Goal: Communication & Community: Answer question/provide support

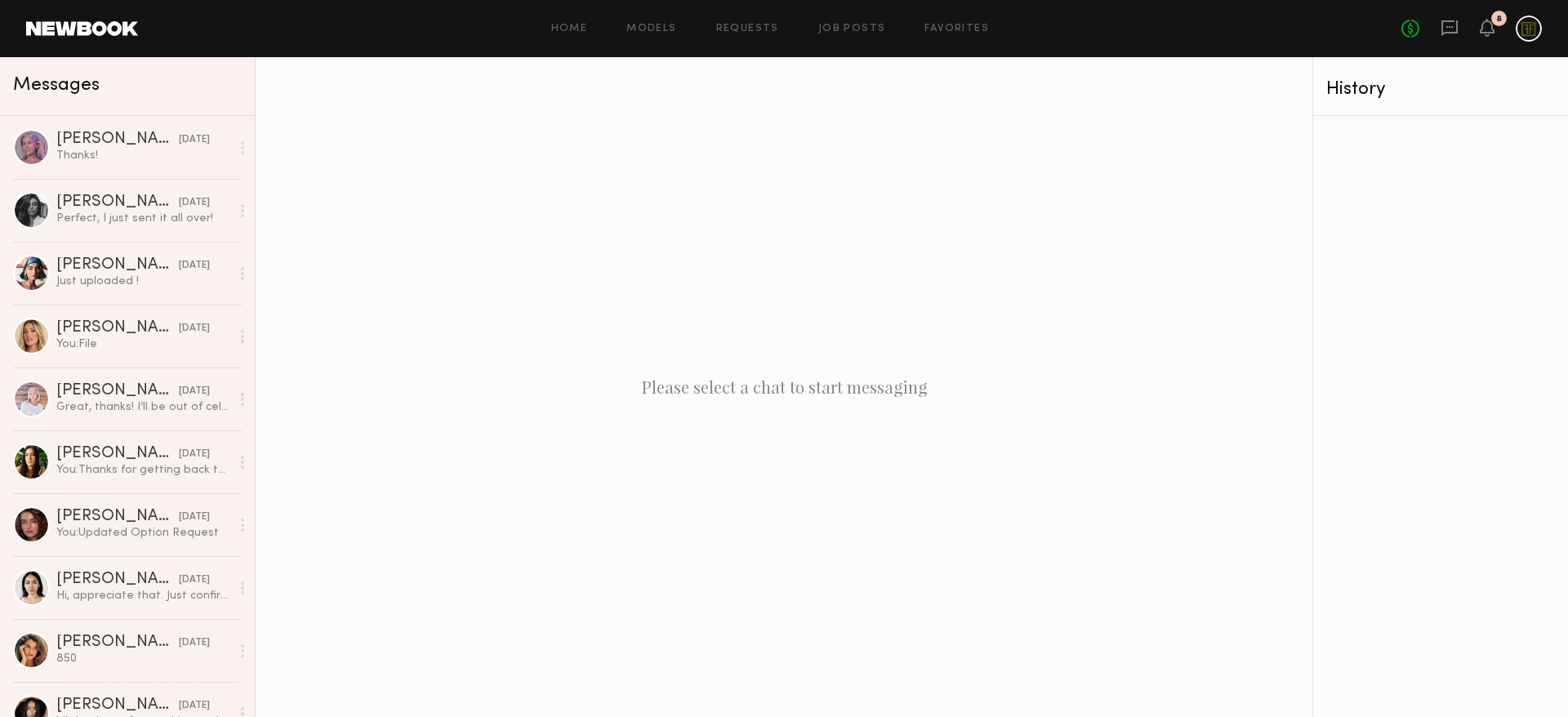
click at [1495, 30] on div "No fees up to $5,000 8" at bounding box center [1471, 28] width 141 height 26
click at [1487, 32] on icon at bounding box center [1487, 27] width 13 height 12
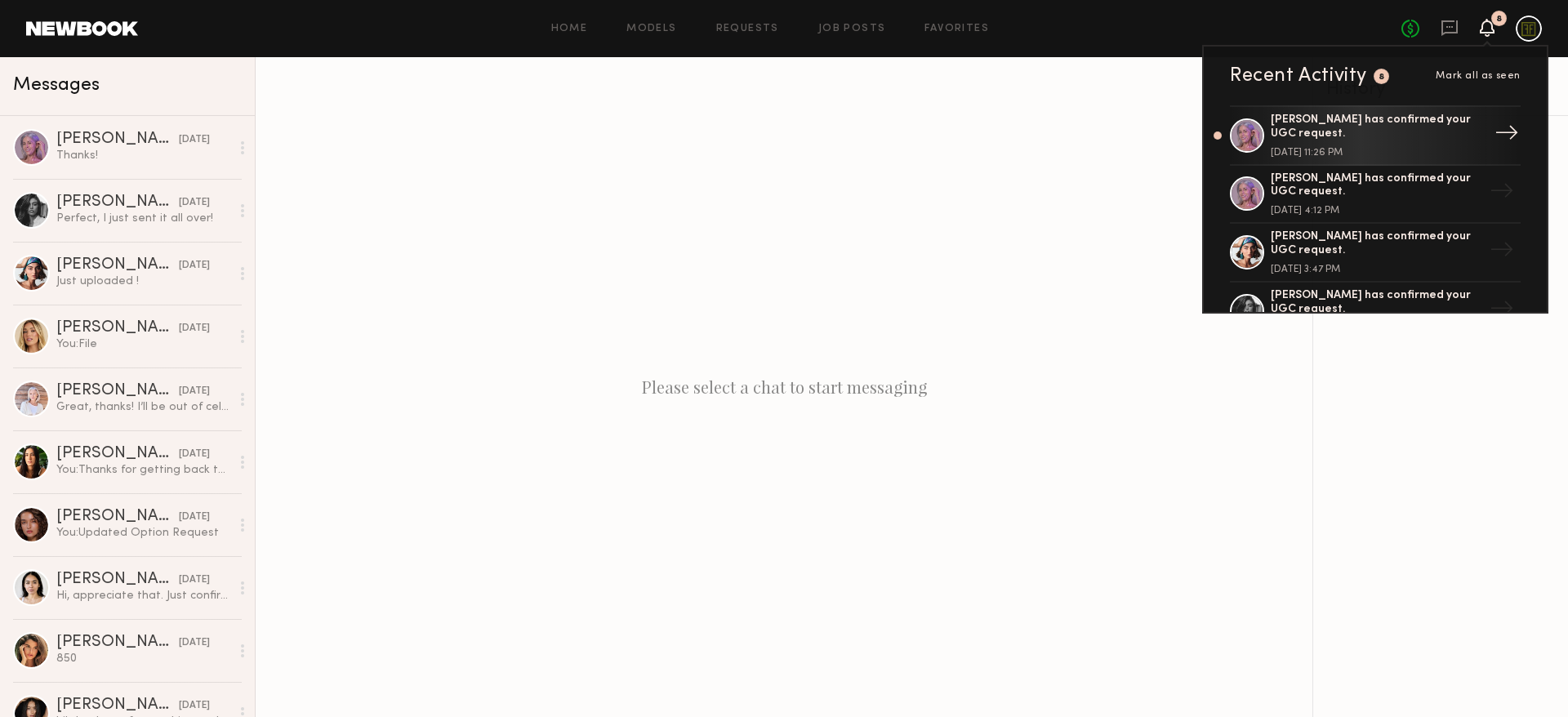
click at [1361, 132] on div "[PERSON_NAME] has confirmed your UGC request." at bounding box center [1376, 127] width 212 height 27
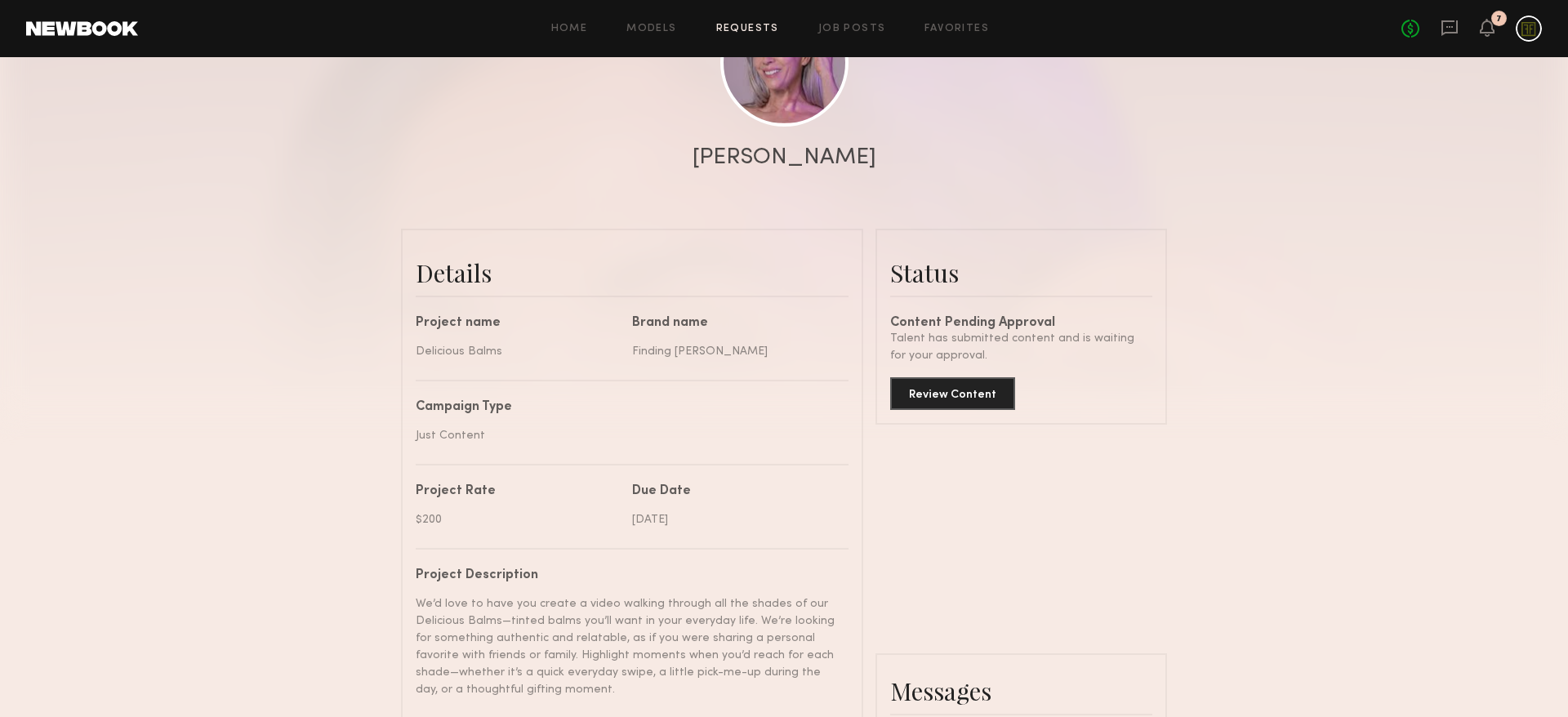
scroll to position [278, 0]
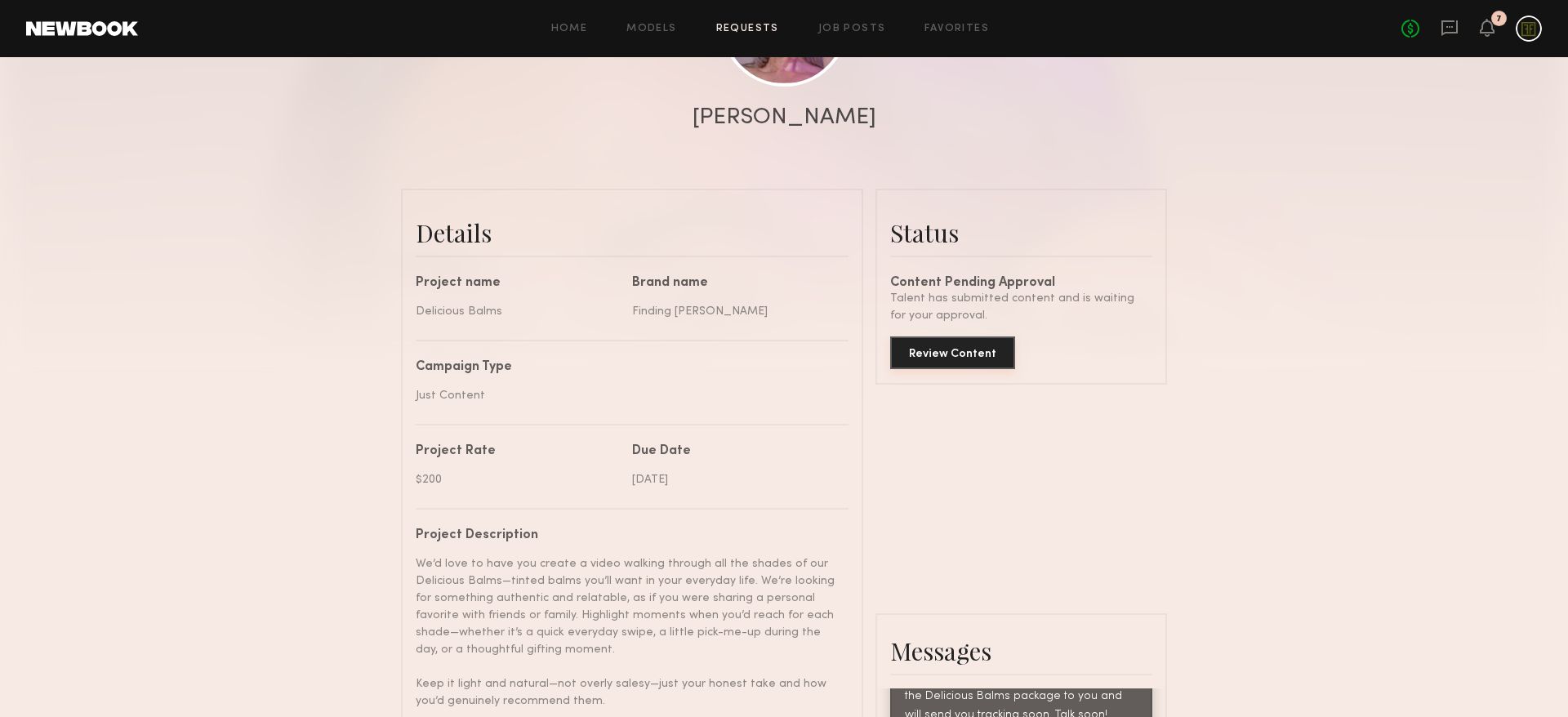
click at [946, 352] on button "Review Content" at bounding box center [952, 353] width 125 height 32
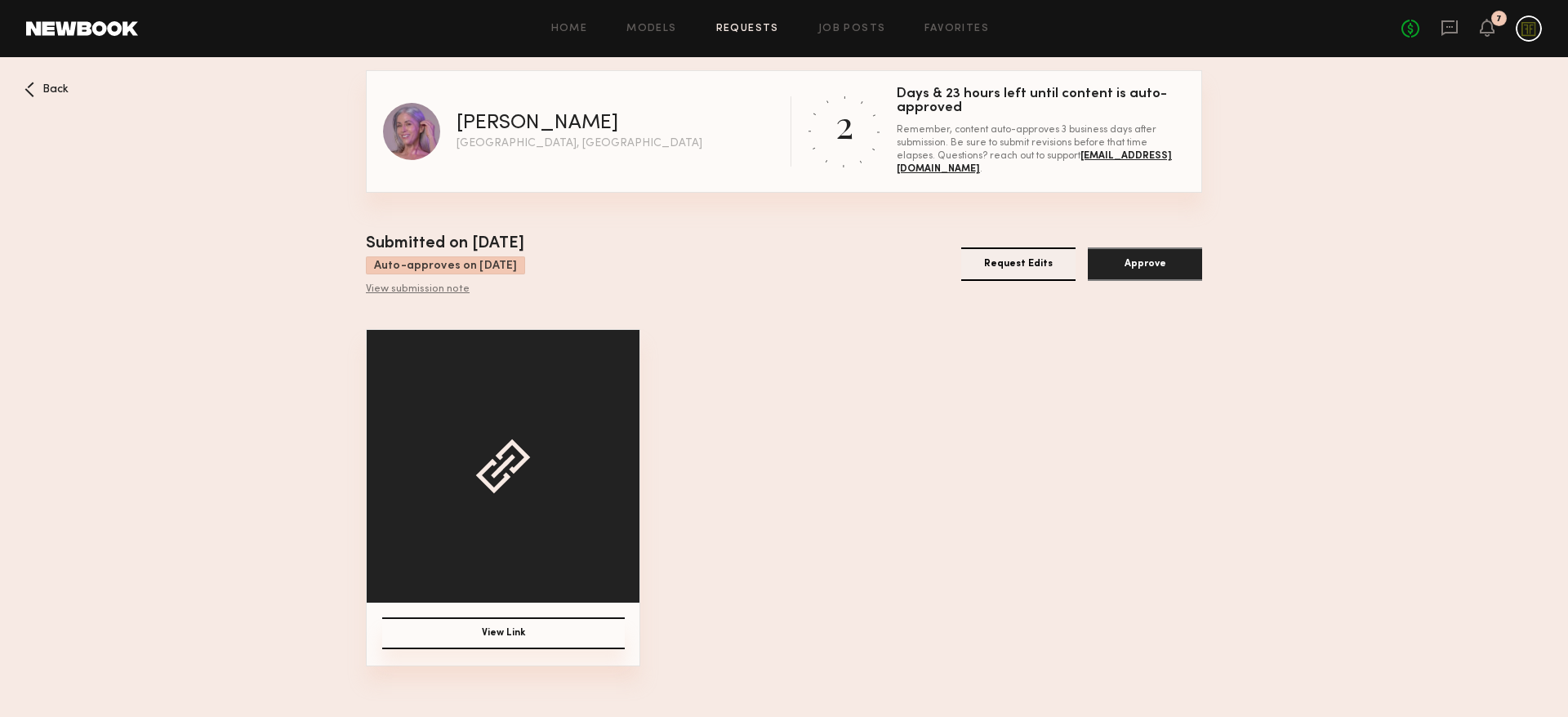
click at [578, 626] on button "View Link" at bounding box center [504, 633] width 243 height 32
click at [432, 292] on div "View submission note" at bounding box center [446, 290] width 160 height 13
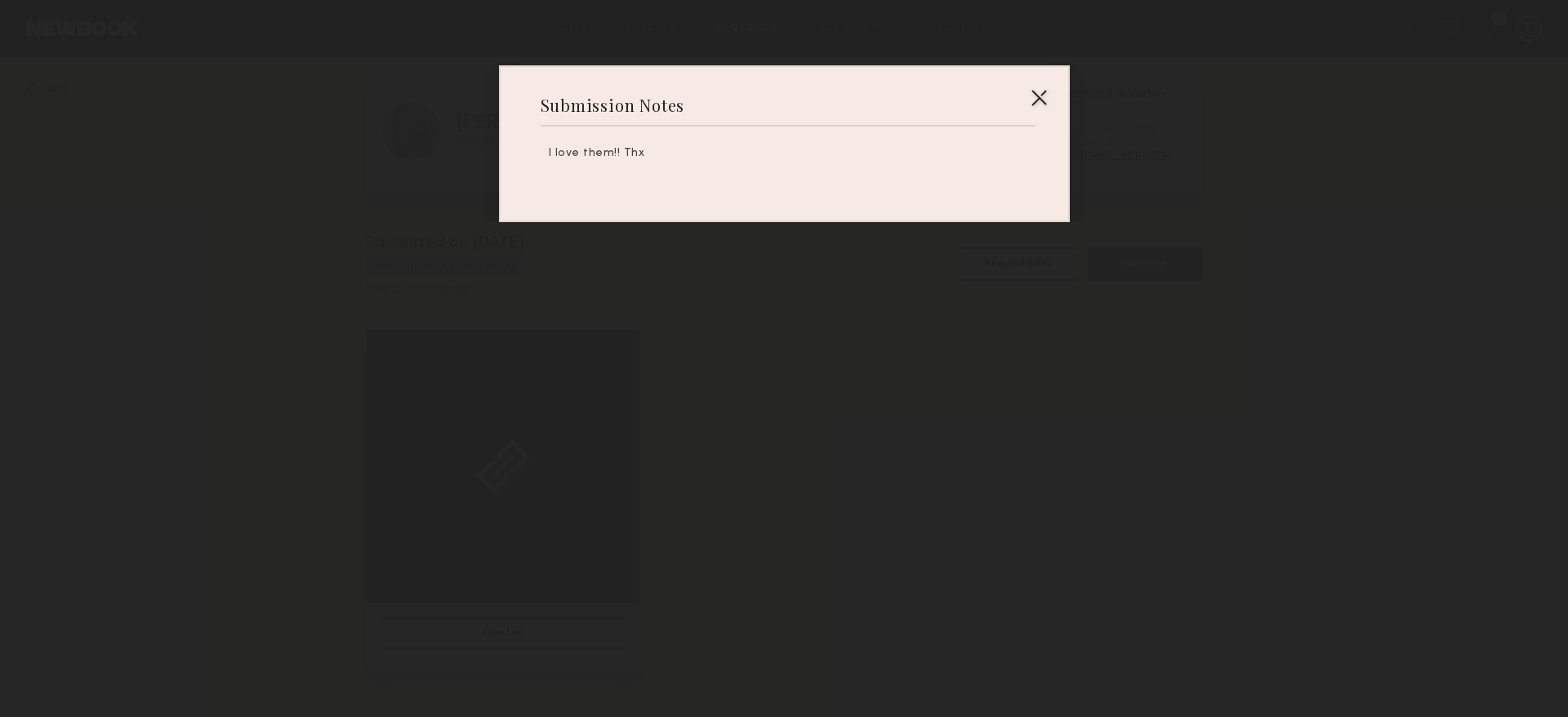
drag, startPoint x: 641, startPoint y: 154, endPoint x: 539, endPoint y: 152, distance: 102.0
click at [539, 152] on div "Submission Notes I love them!! Thx" at bounding box center [784, 144] width 570 height 157
click at [1037, 94] on div at bounding box center [1038, 96] width 26 height 26
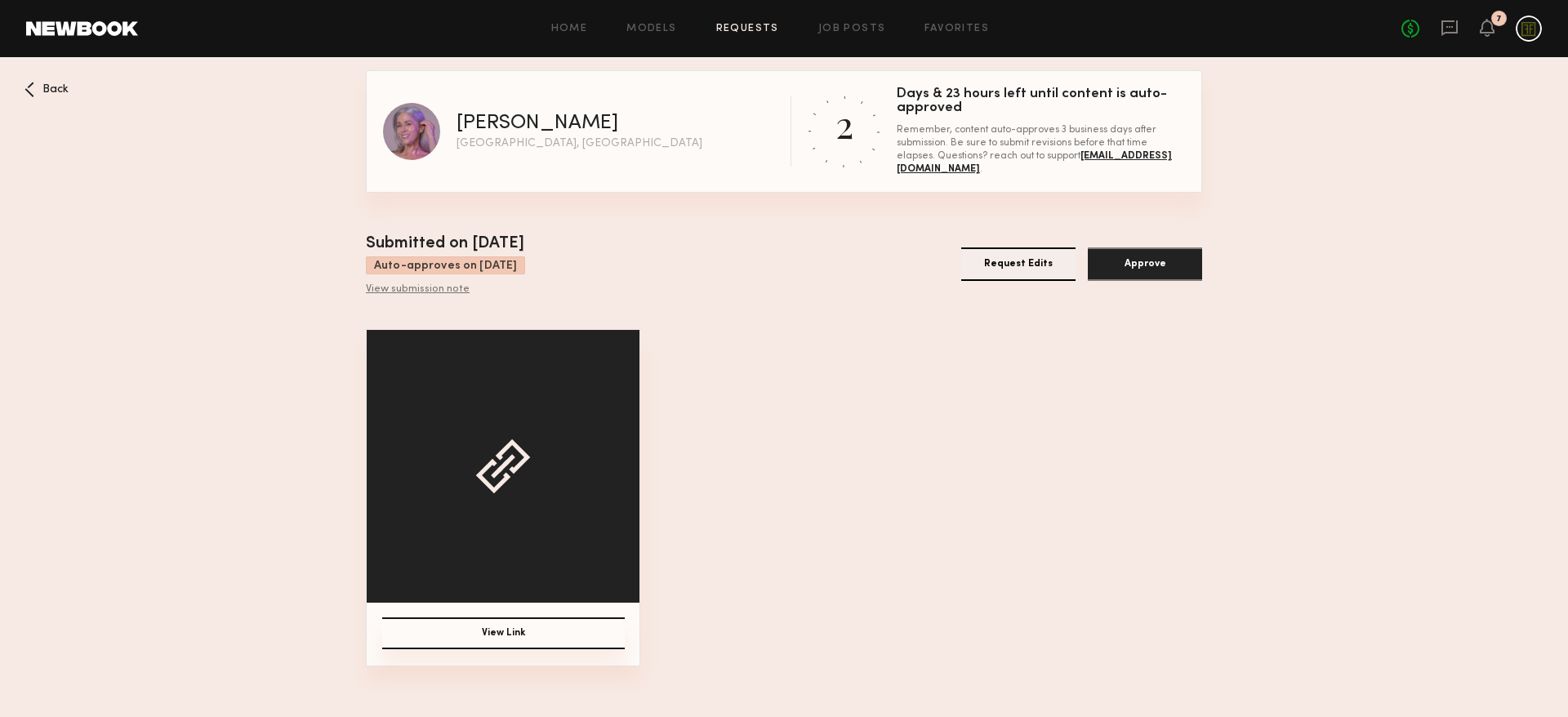
click at [474, 121] on div "[PERSON_NAME]" at bounding box center [537, 124] width 161 height 21
click at [407, 136] on img at bounding box center [412, 131] width 57 height 57
click at [1442, 29] on icon at bounding box center [1449, 28] width 17 height 16
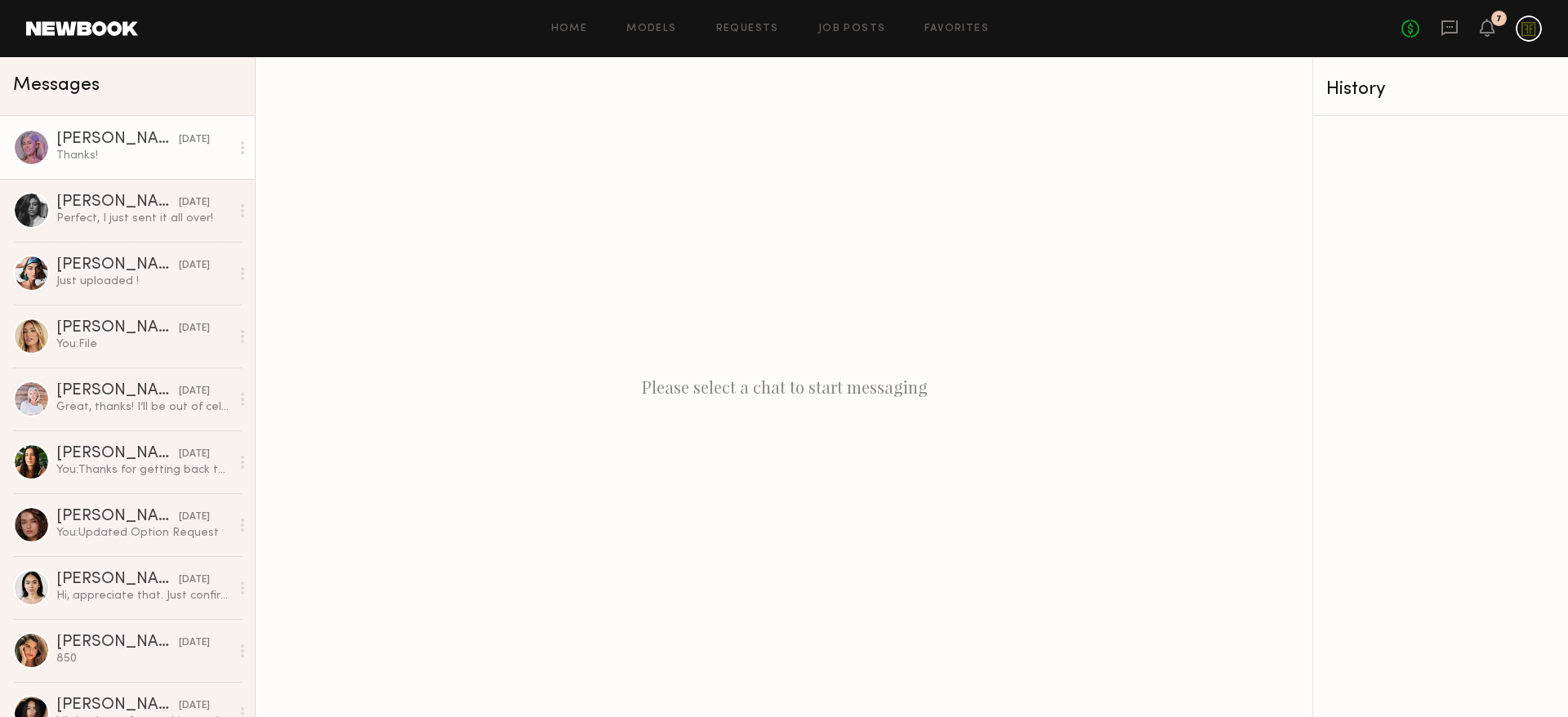
click at [111, 144] on div "[PERSON_NAME]" at bounding box center [117, 140] width 122 height 17
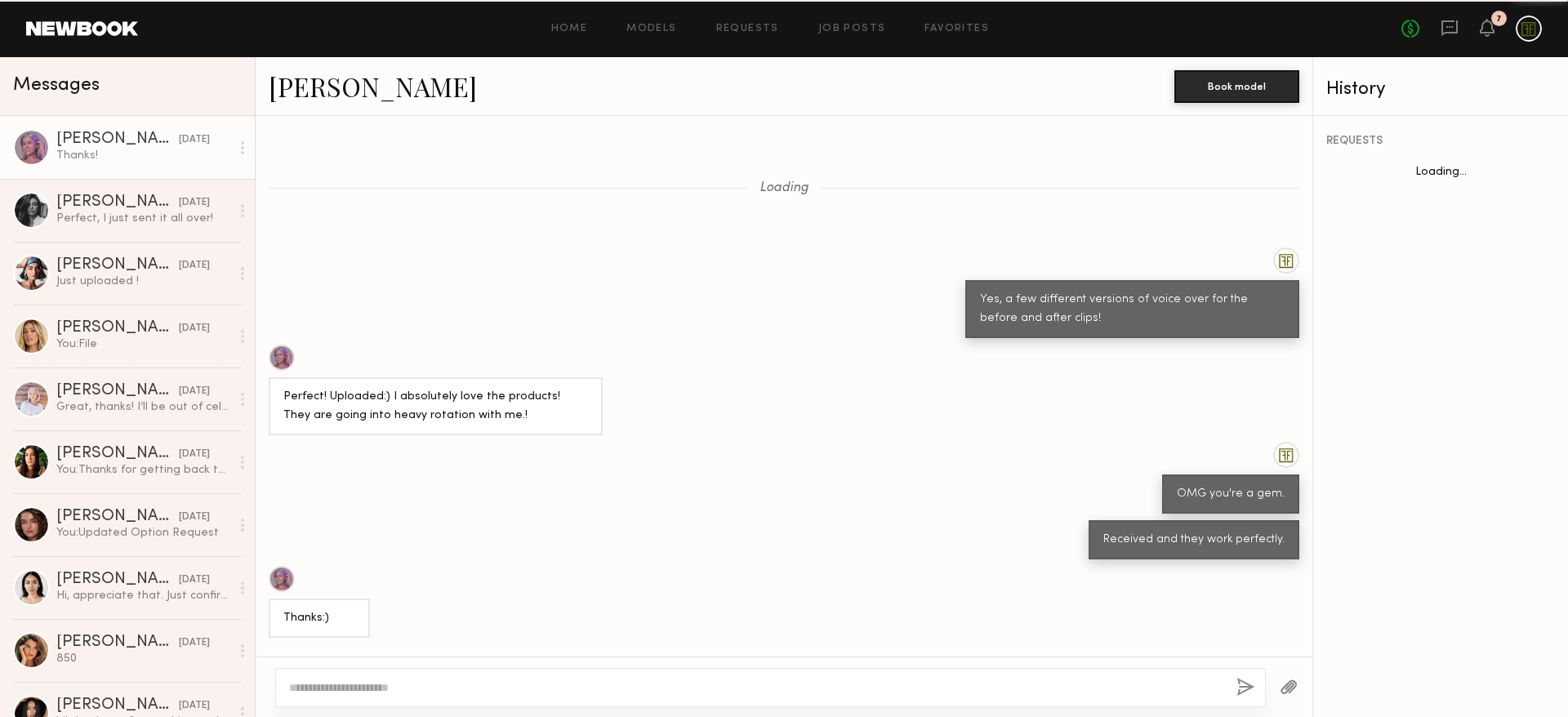
scroll to position [1078, 0]
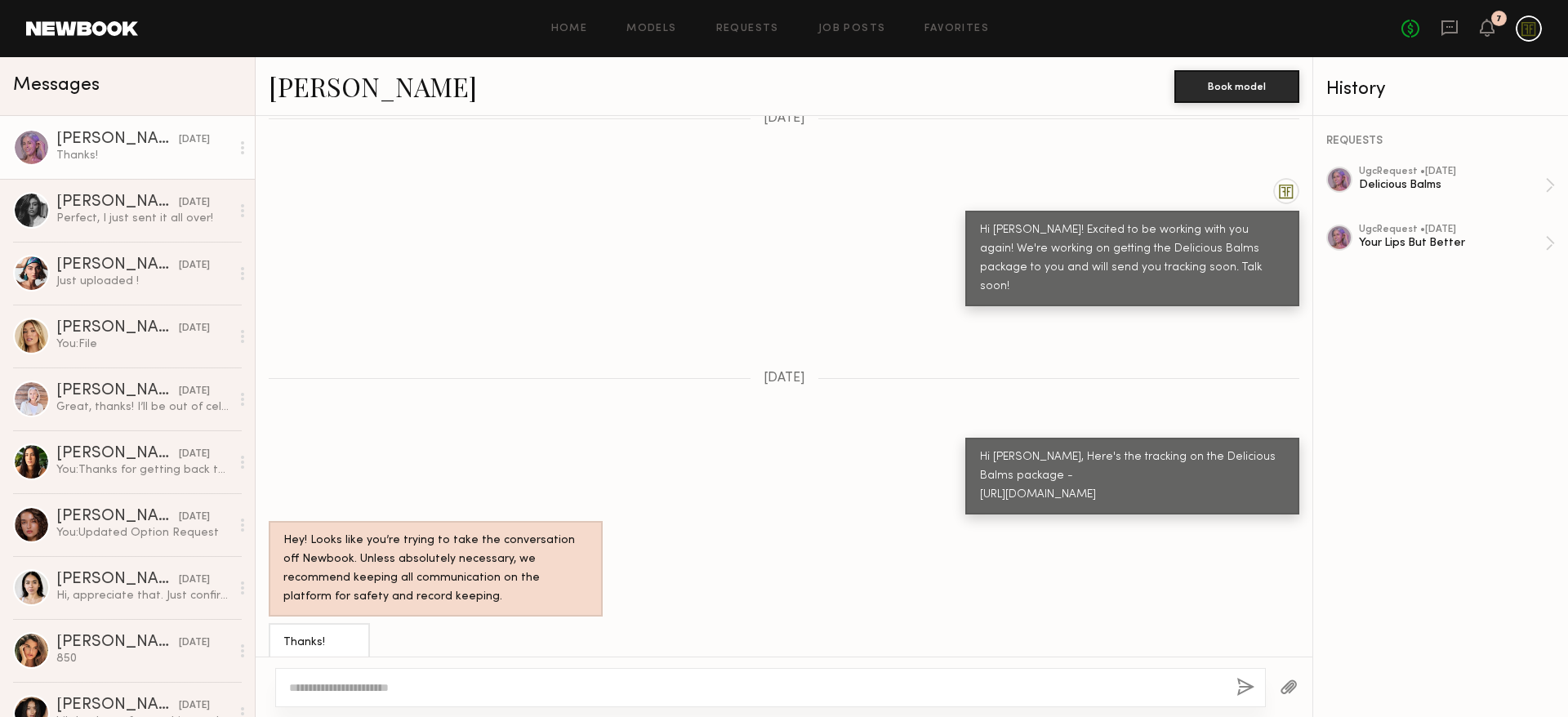
click at [402, 690] on textarea at bounding box center [756, 688] width 934 height 17
type textarea "*"
click at [289, 692] on textarea "**********" at bounding box center [756, 688] width 934 height 17
click at [449, 686] on textarea "**********" at bounding box center [756, 688] width 934 height 17
type textarea "**********"
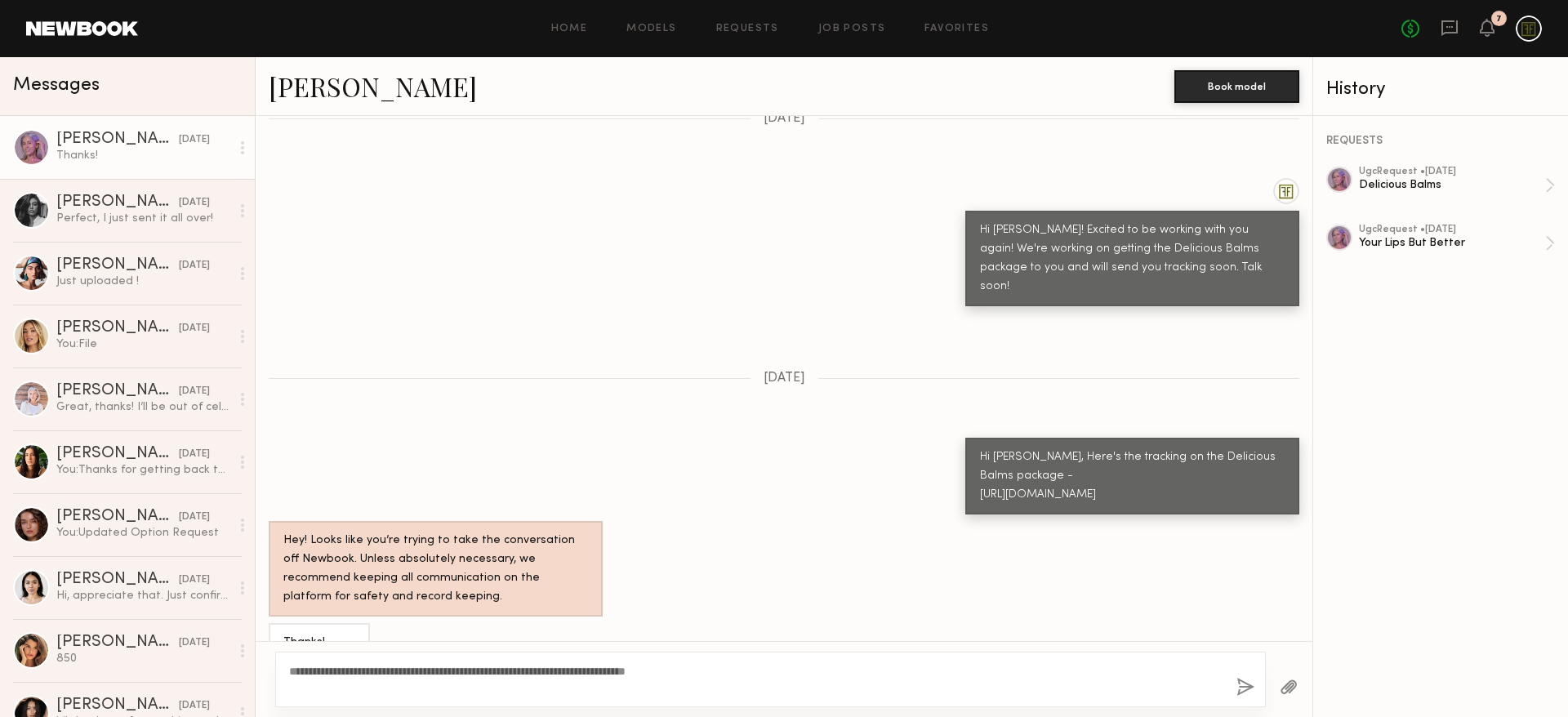
click at [1250, 697] on button "button" at bounding box center [1245, 688] width 18 height 21
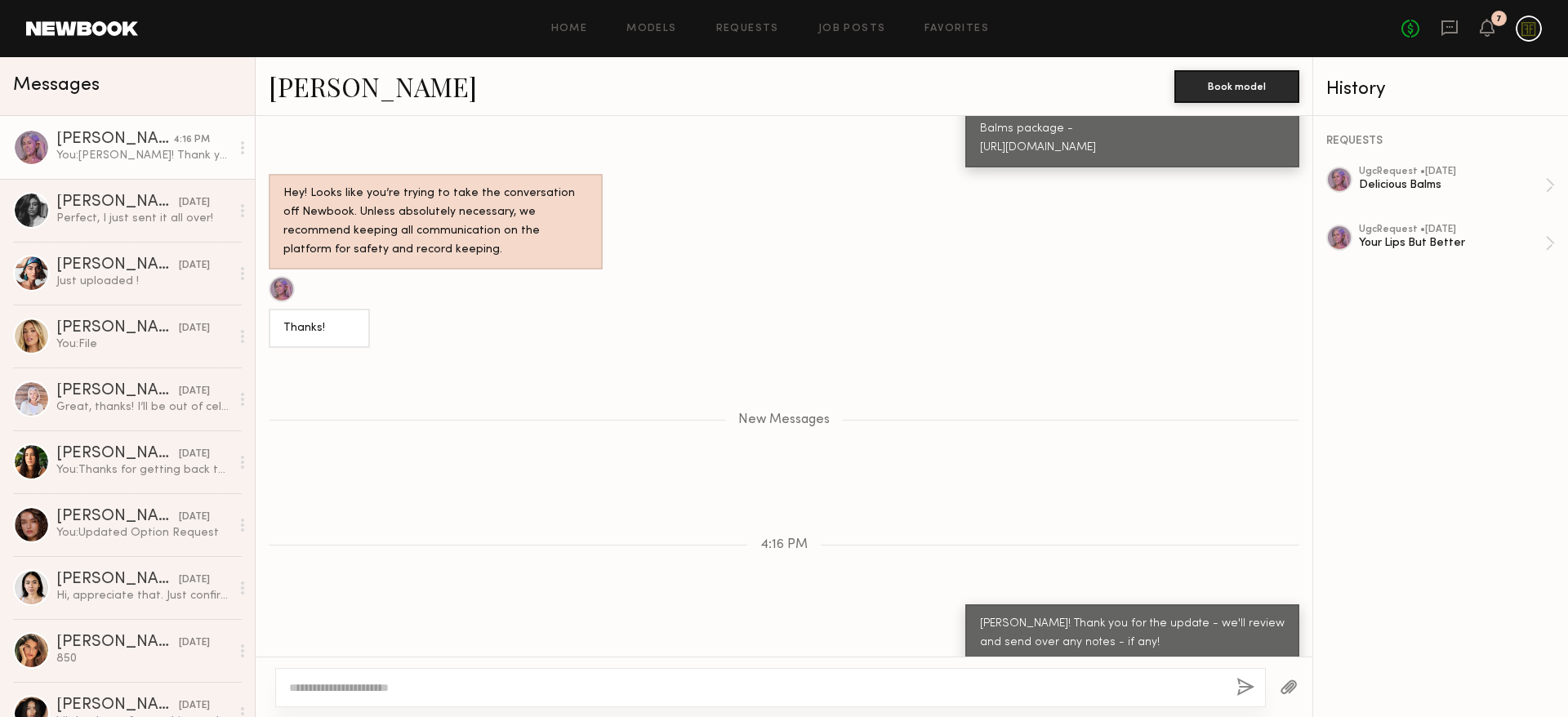
click at [1245, 693] on button "button" at bounding box center [1245, 688] width 18 height 21
